Goal: Task Accomplishment & Management: Complete application form

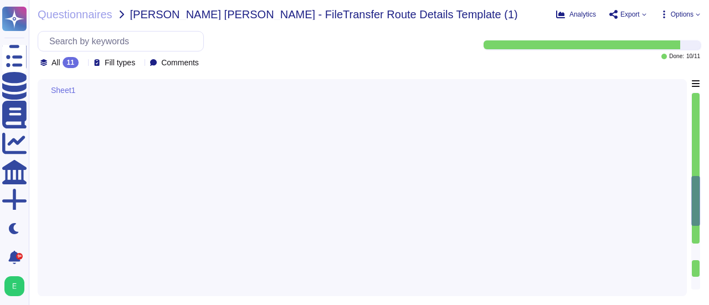
type textarea "The file will be only available for 1 month."
type textarea "Attention: The file name, file location, and file structure (e.g, tabs, rows, c…"
type textarea "Done through remote secure connection to access BT's management."
type textarea "Internally exposed must be understood here as having IP addresses on the intern…"
type textarea "The authorized protocols and ports for network configuration include the use of…"
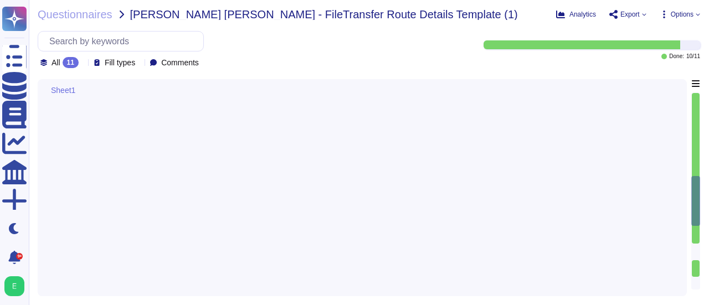
type textarea "Yes"
type textarea "File shares MUST use one of the following protocols: HTTPS, SFTP, FTPS, SMBv3"
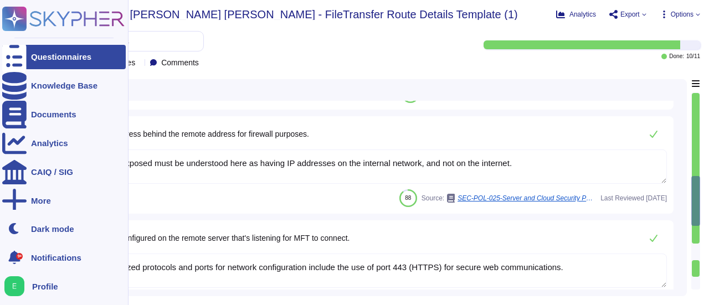
click at [52, 63] on div "Questionnaires" at bounding box center [64, 57] width 124 height 24
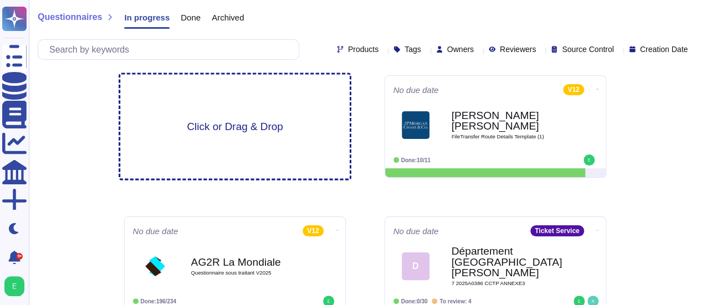
click at [227, 125] on span "Click or Drag & Drop" at bounding box center [235, 126] width 96 height 11
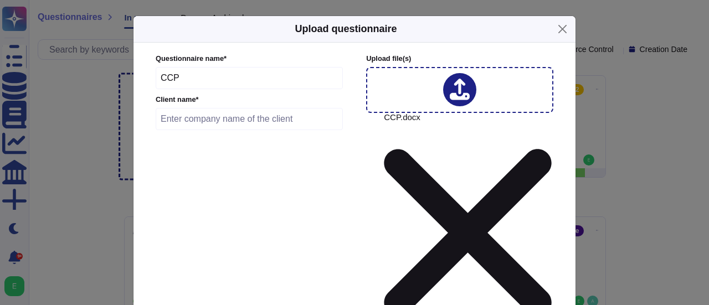
click at [191, 127] on input "text" at bounding box center [249, 119] width 187 height 22
type input "Mairie d'Orange"
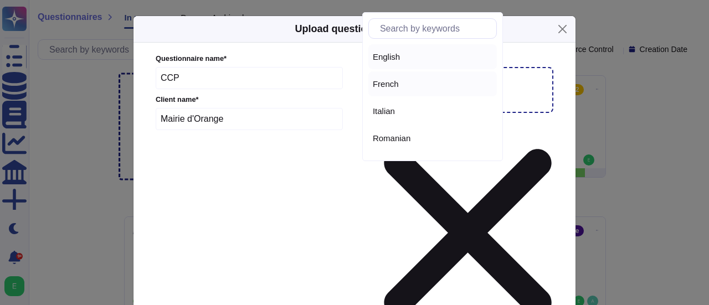
click at [395, 90] on div "French" at bounding box center [432, 83] width 129 height 25
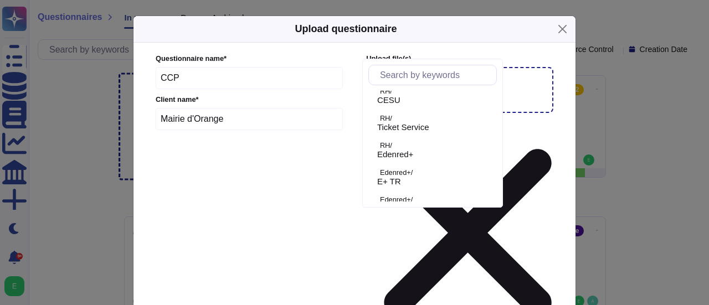
scroll to position [96, 0]
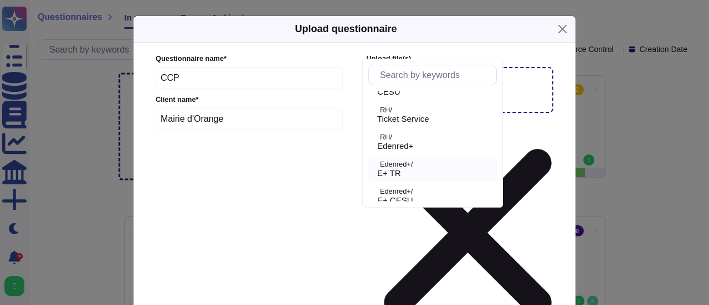
click at [413, 167] on p "Edenred+/" at bounding box center [436, 164] width 112 height 7
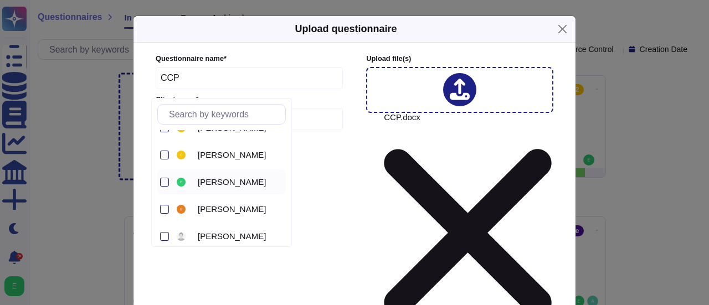
click at [167, 180] on div at bounding box center [164, 182] width 9 height 9
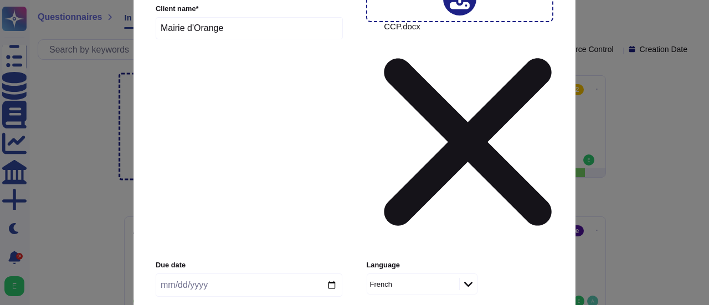
scroll to position [60, 0]
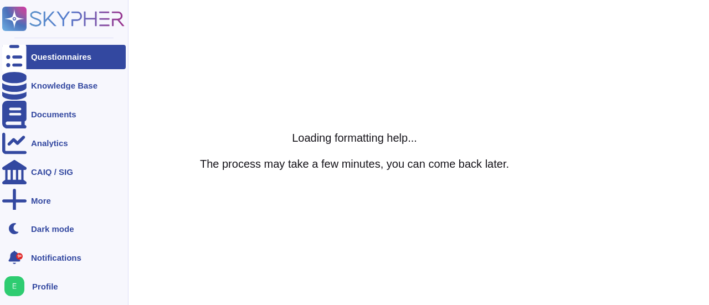
click at [44, 52] on div "Questionnaires" at bounding box center [64, 57] width 124 height 24
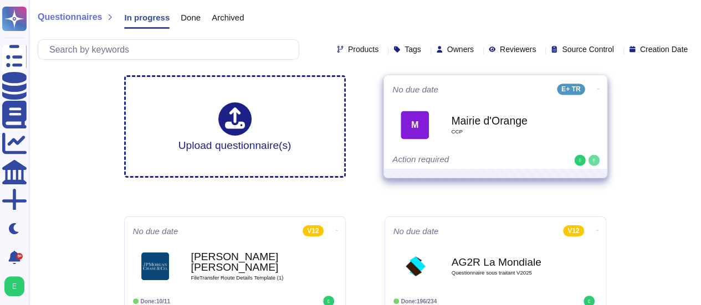
click at [436, 155] on div "Action required" at bounding box center [460, 160] width 137 height 11
